Goal: Register for event/course

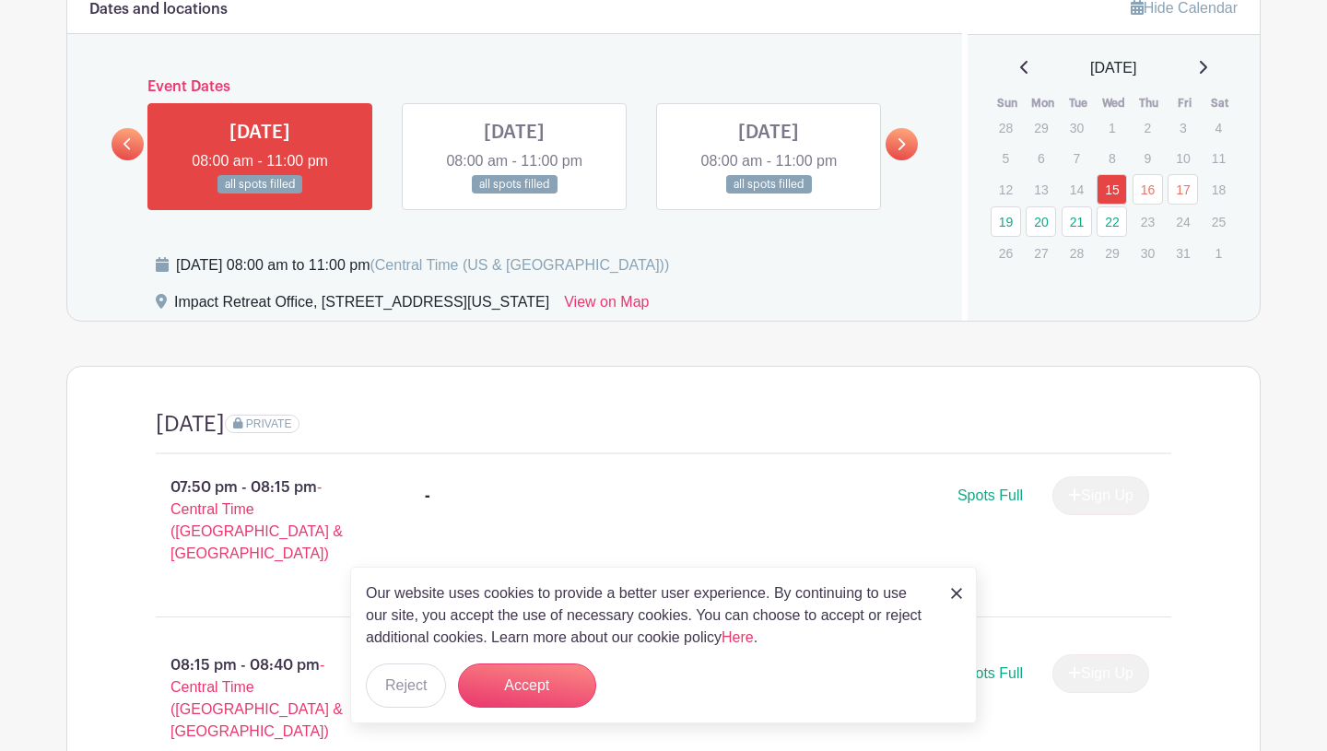
scroll to position [836, 0]
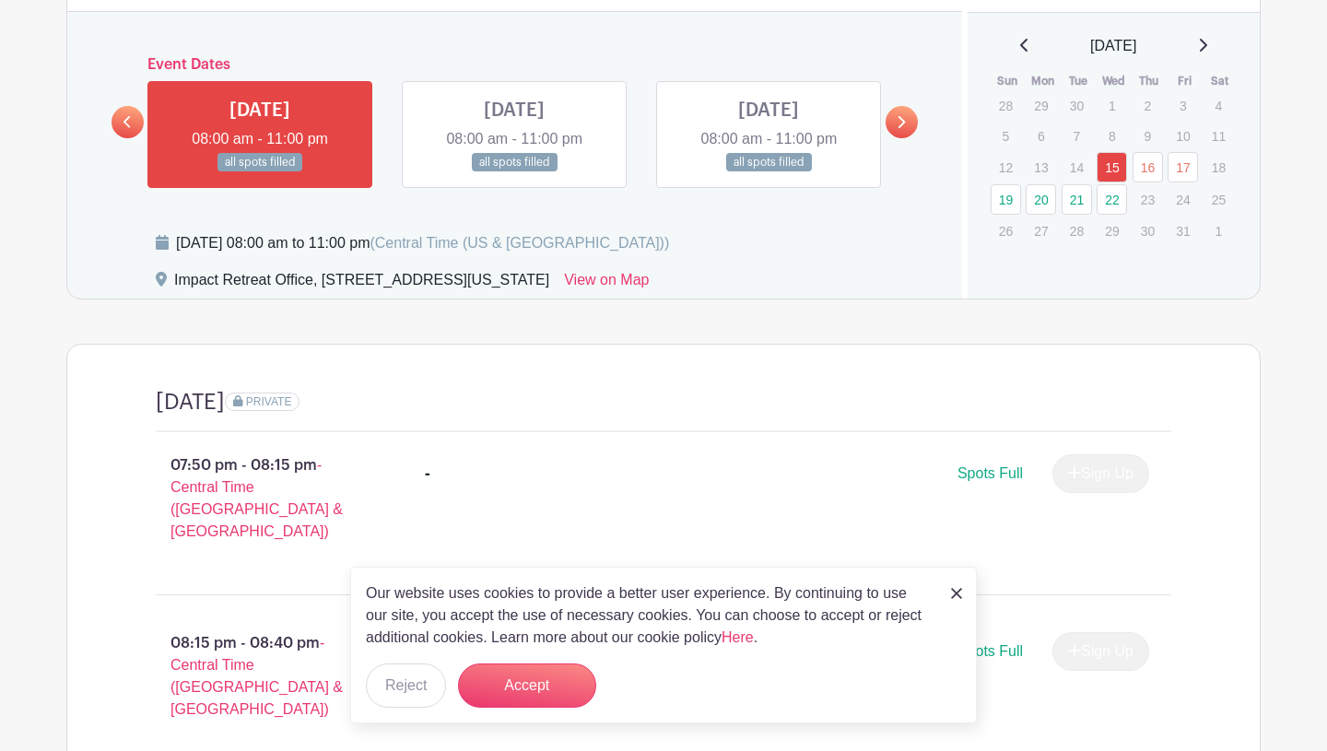
click at [900, 115] on icon at bounding box center [900, 122] width 8 height 14
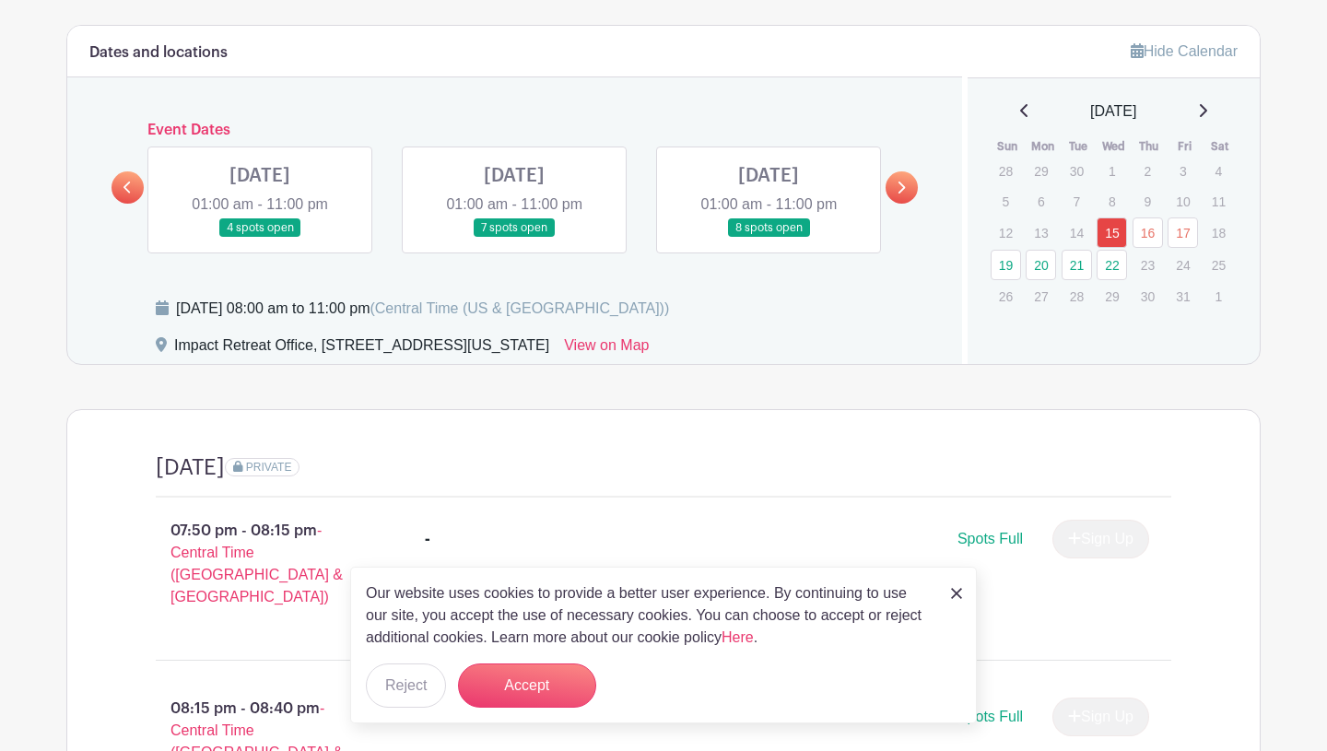
scroll to position [772, 0]
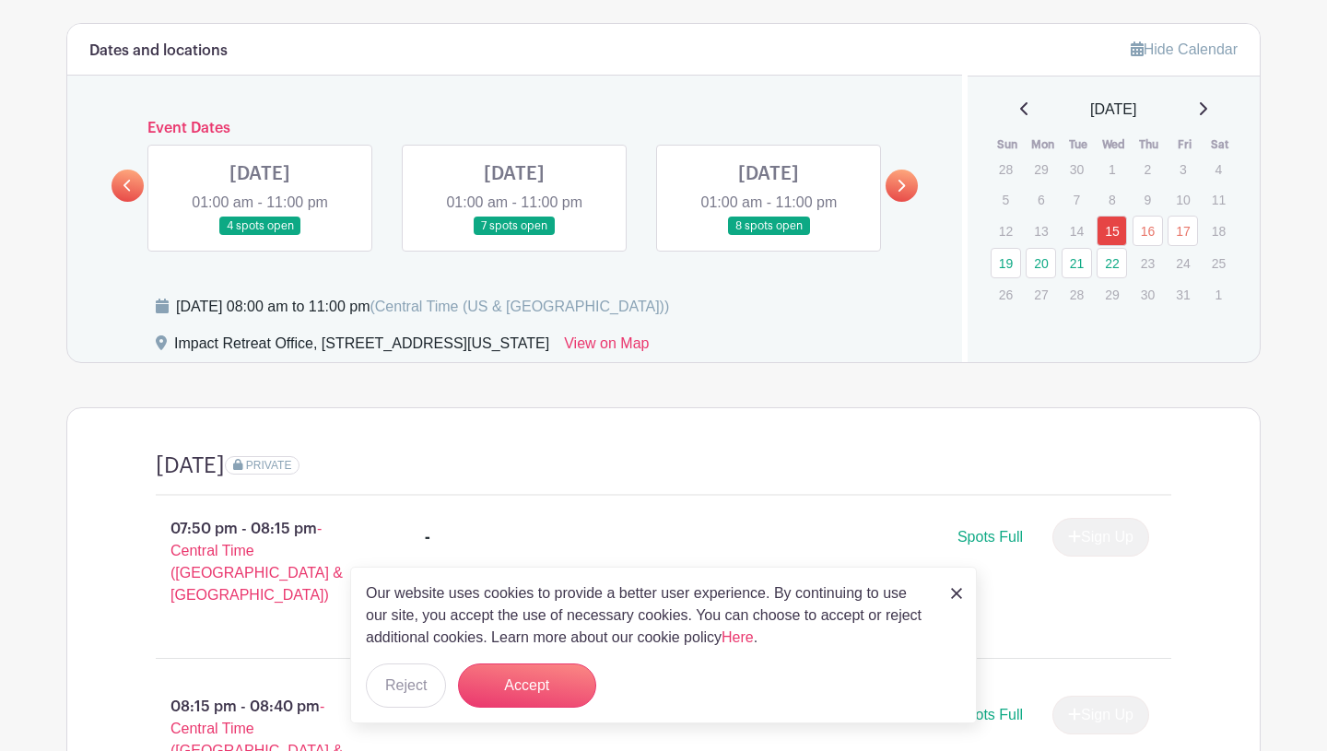
click at [899, 179] on icon at bounding box center [900, 186] width 8 height 14
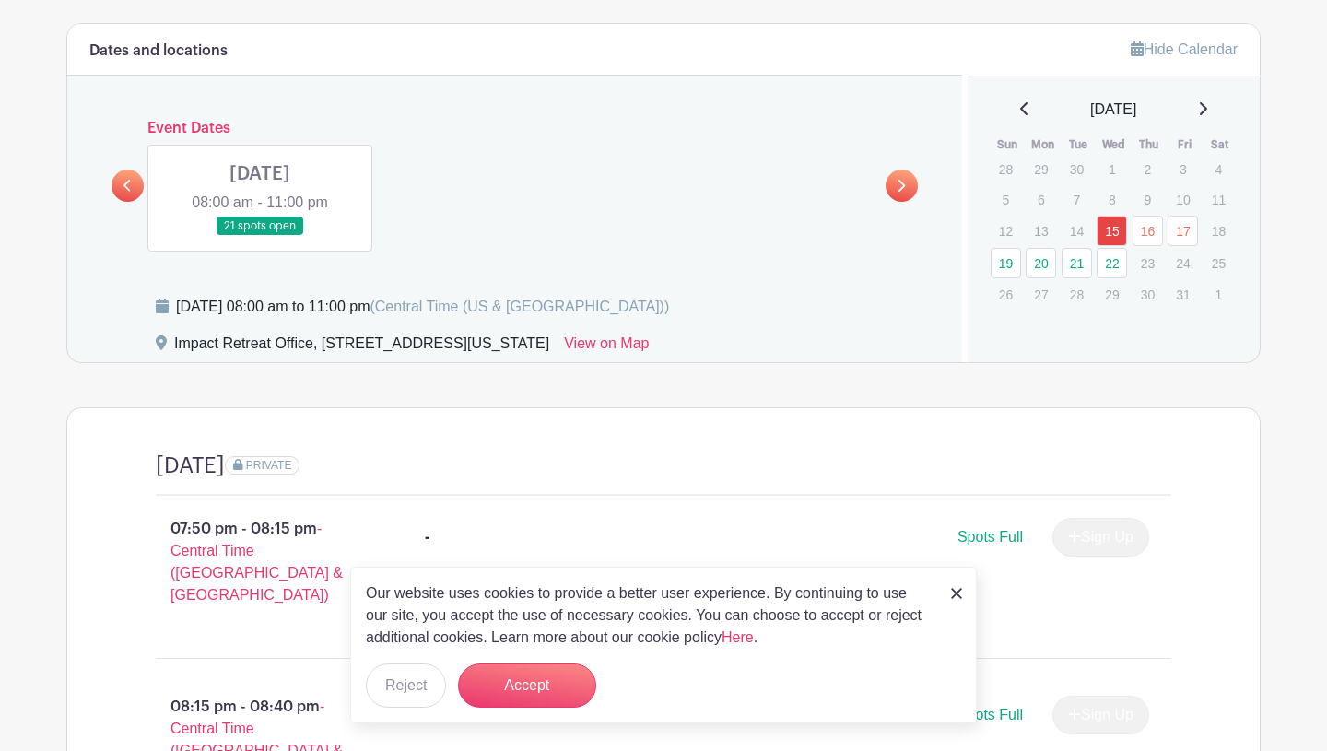
click at [899, 179] on icon at bounding box center [900, 186] width 8 height 14
click at [260, 236] on link at bounding box center [260, 236] width 0 height 0
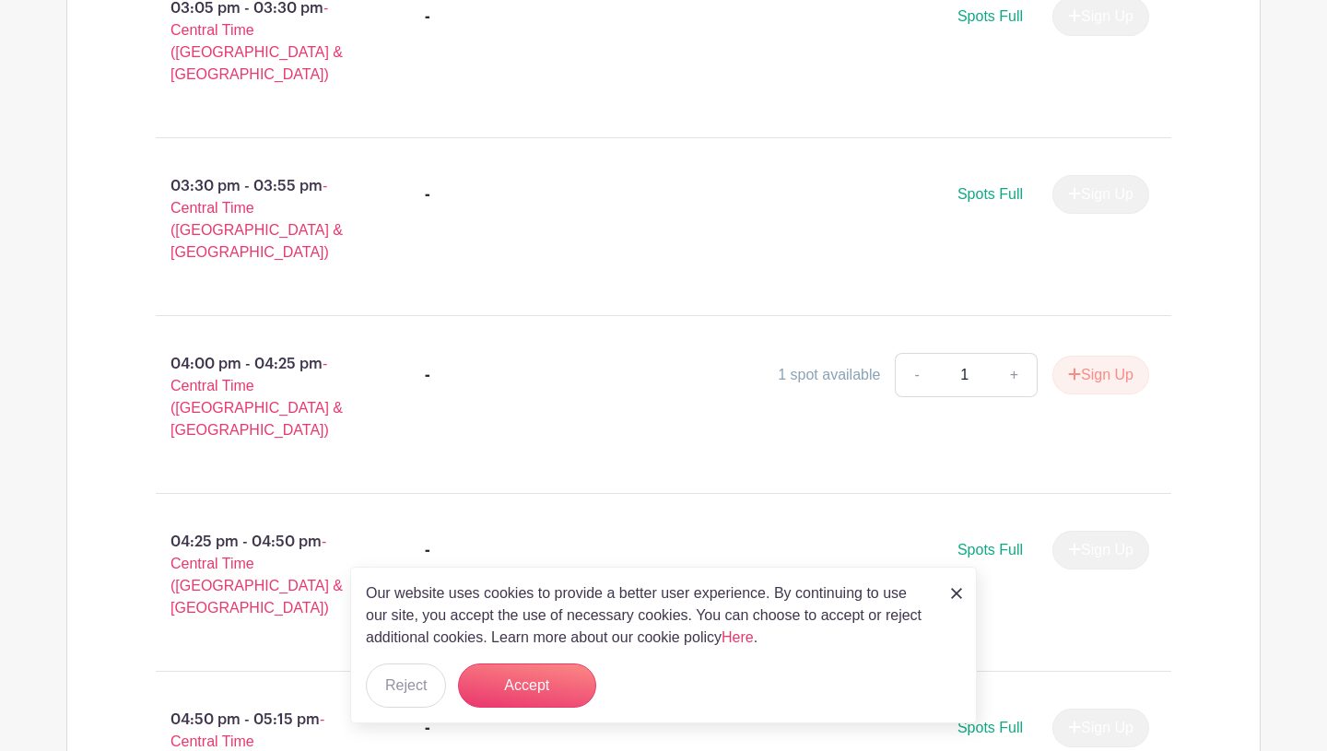
scroll to position [1986, 0]
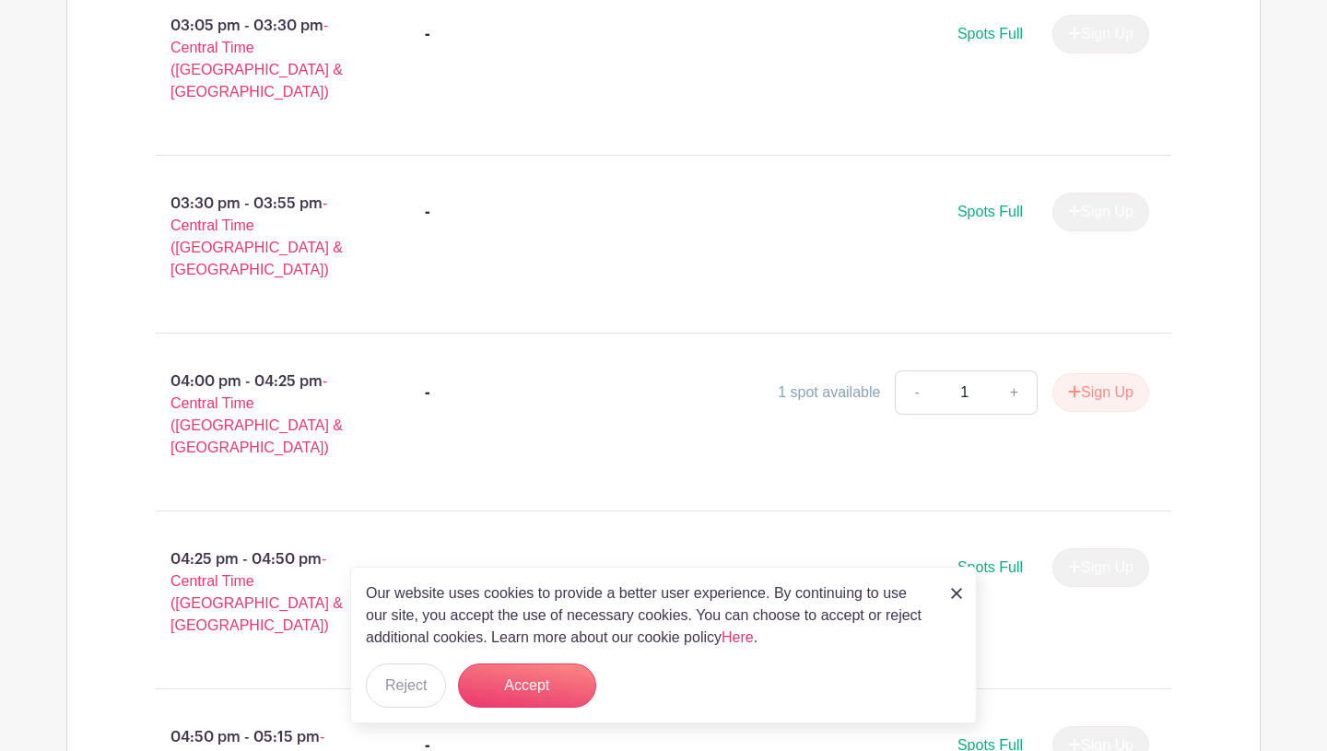
click at [957, 559] on span "Spots Full" at bounding box center [989, 567] width 65 height 16
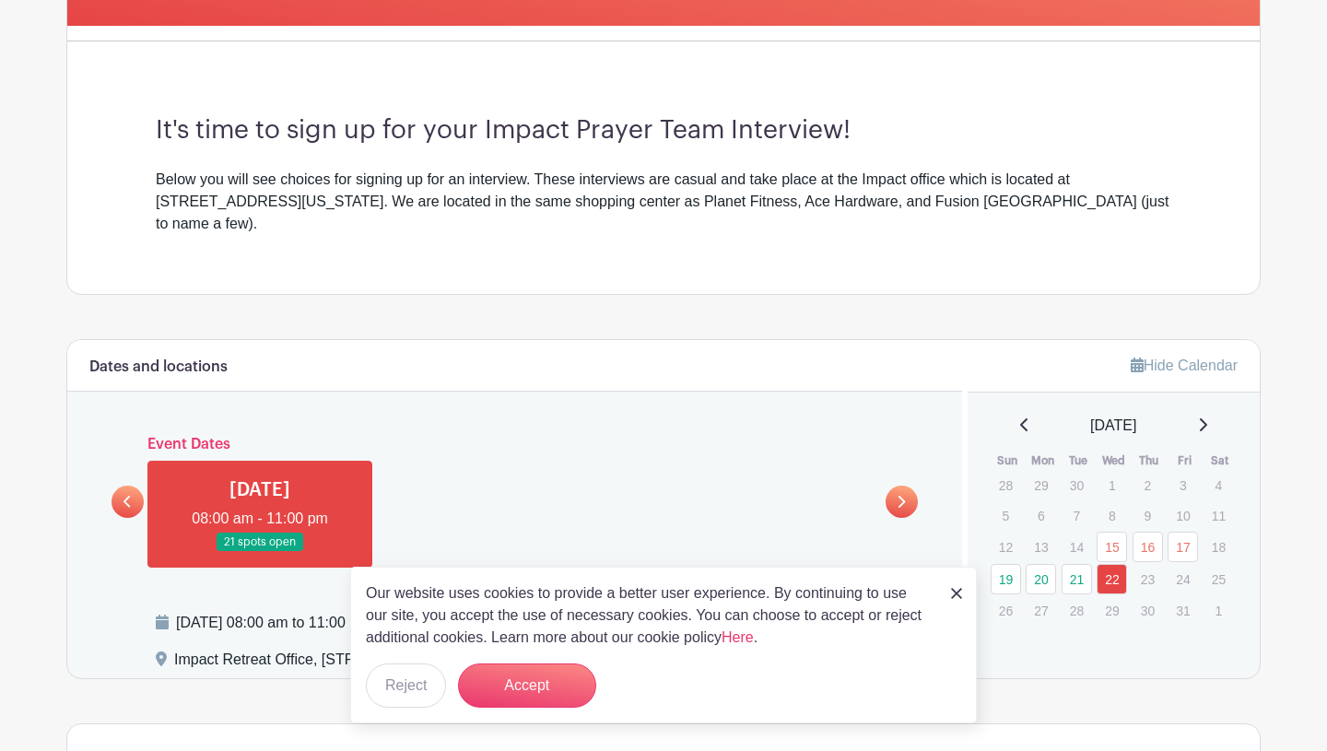
scroll to position [462, 0]
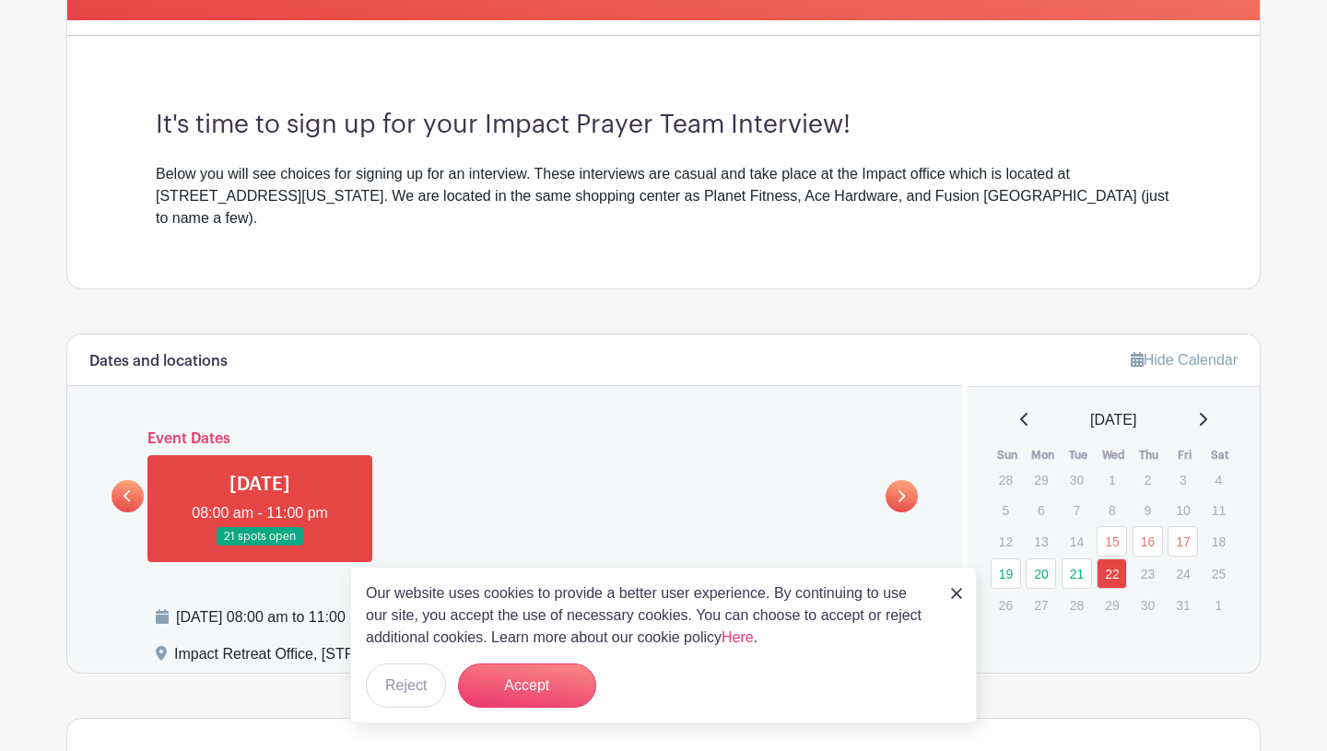
click at [135, 492] on div "Event Dates [DATE] 08:00 am - 11:00 pm all spots filled [DATE] 08:00 am - 11:00…" at bounding box center [514, 496] width 806 height 132
click at [135, 482] on link at bounding box center [127, 496] width 32 height 32
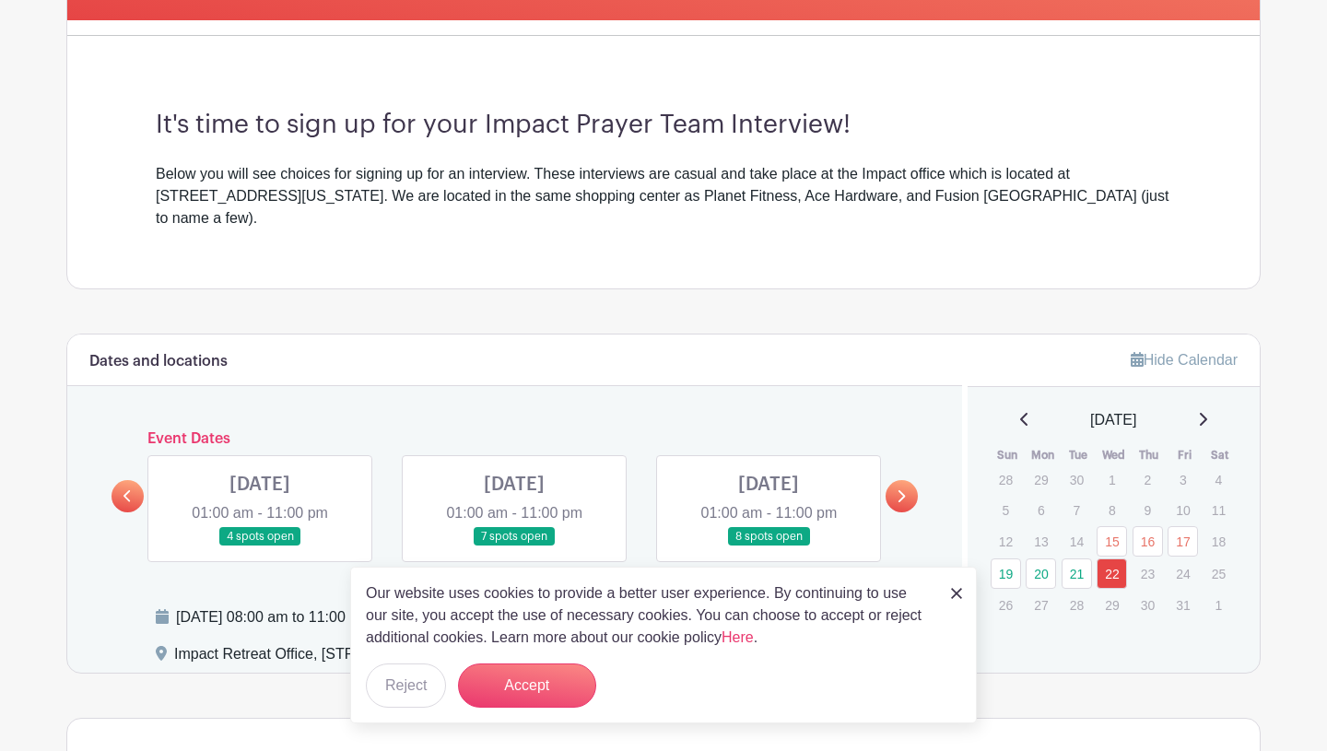
click at [135, 482] on link at bounding box center [127, 496] width 32 height 32
click at [260, 546] on link at bounding box center [260, 546] width 0 height 0
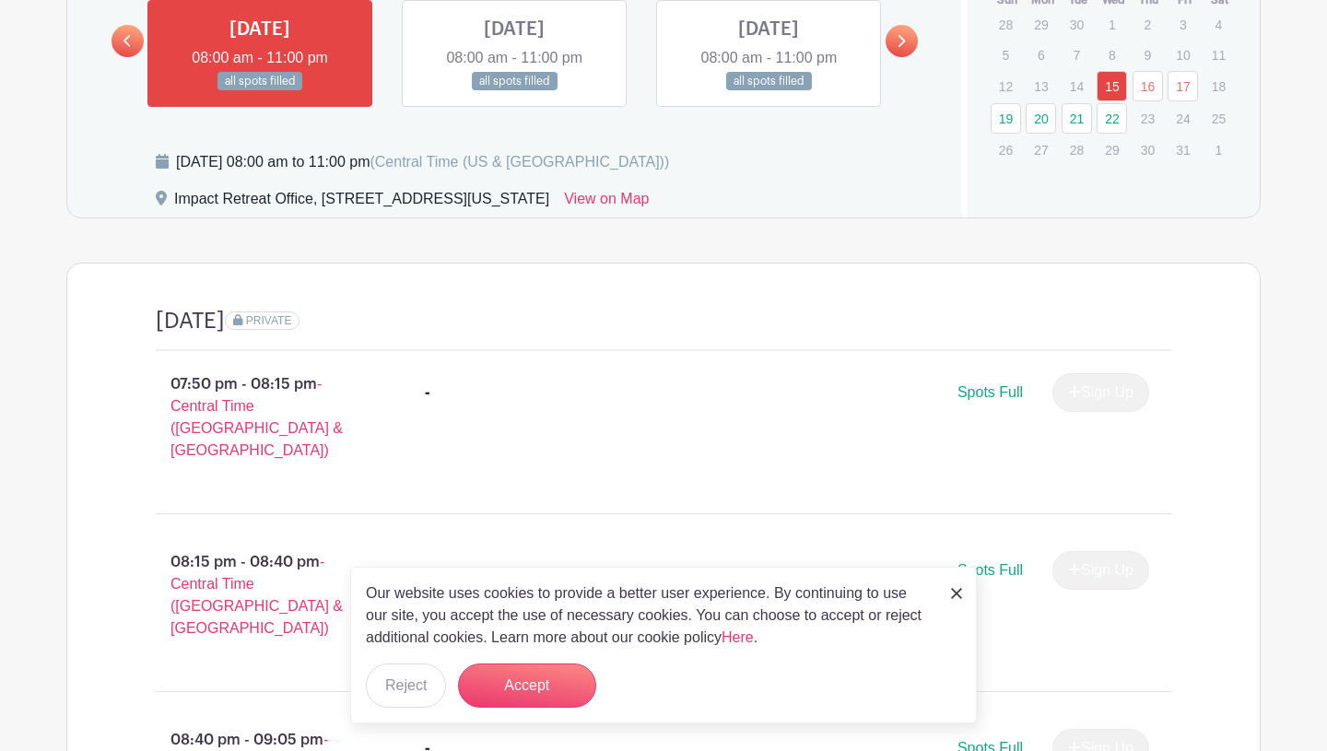
scroll to position [1014, 0]
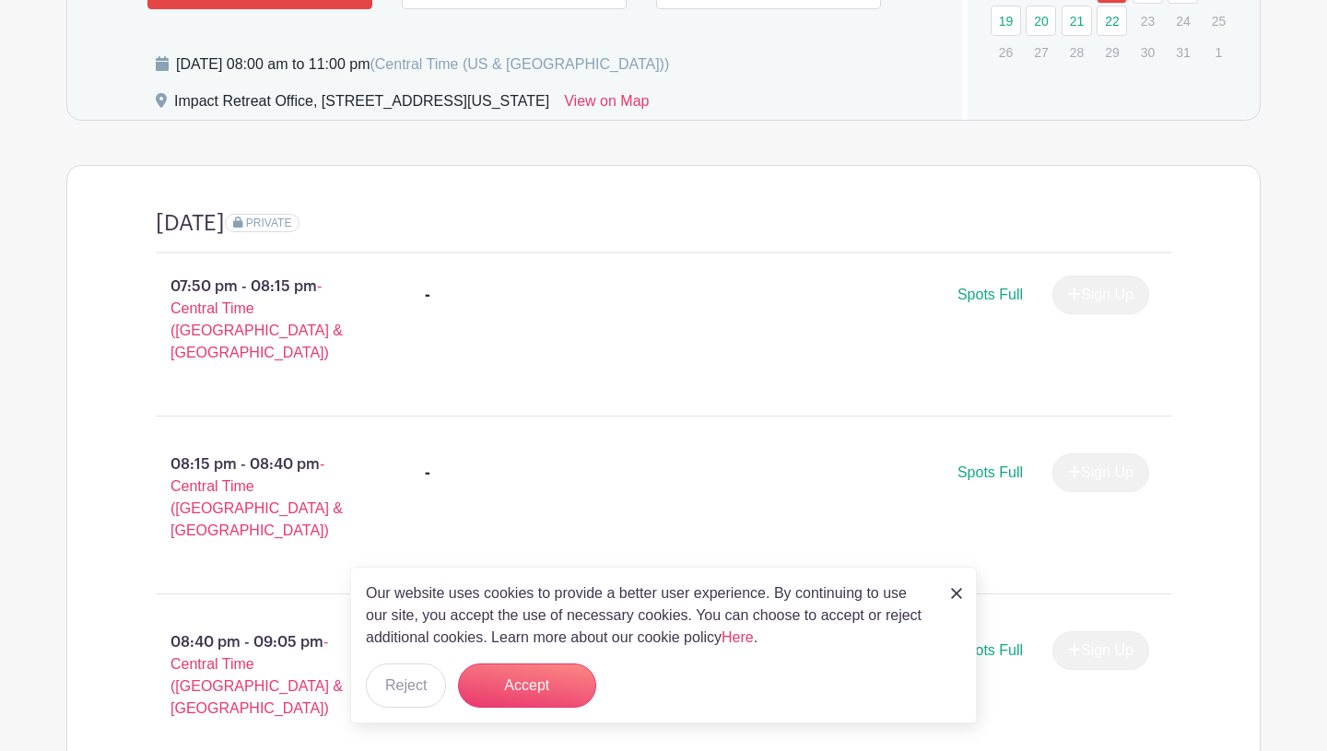
click at [990, 287] on span "Spots Full" at bounding box center [989, 295] width 65 height 16
click at [1065, 275] on div "Sign Up" at bounding box center [1092, 294] width 111 height 39
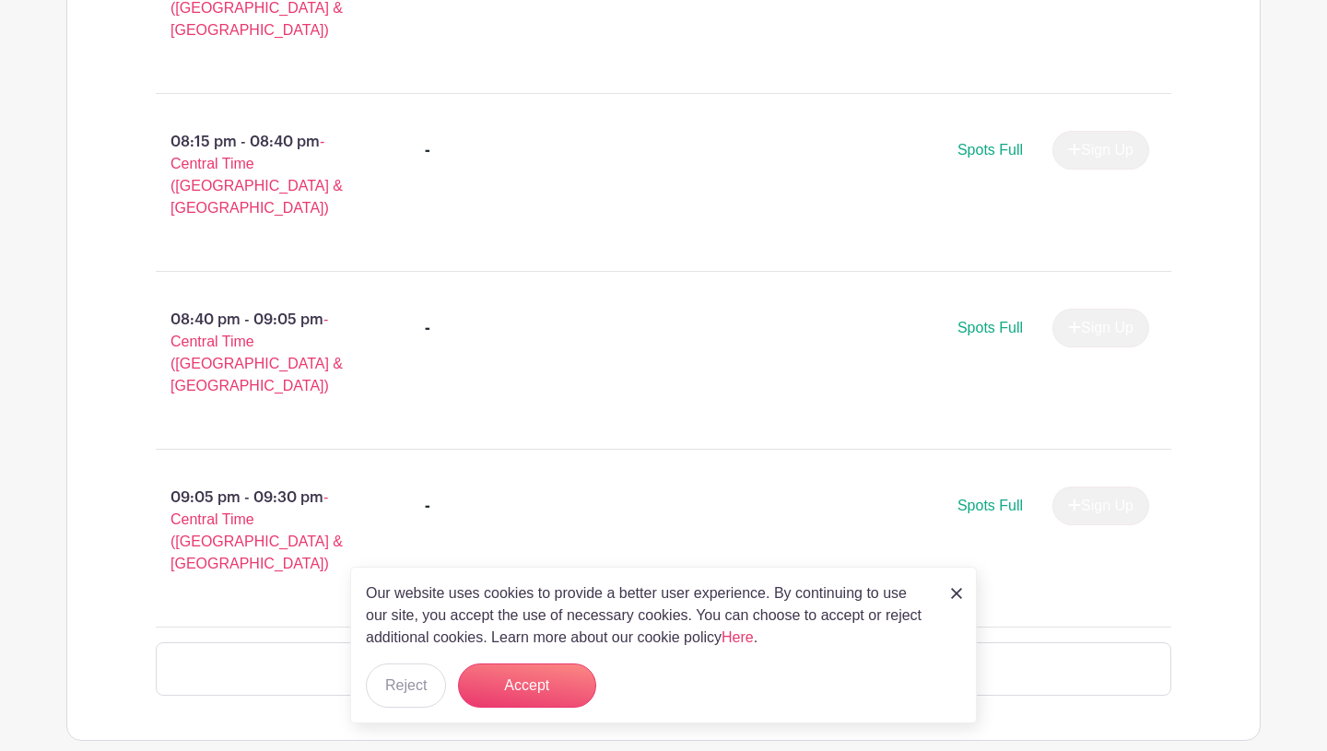
scroll to position [1283, 0]
